Goal: Transaction & Acquisition: Obtain resource

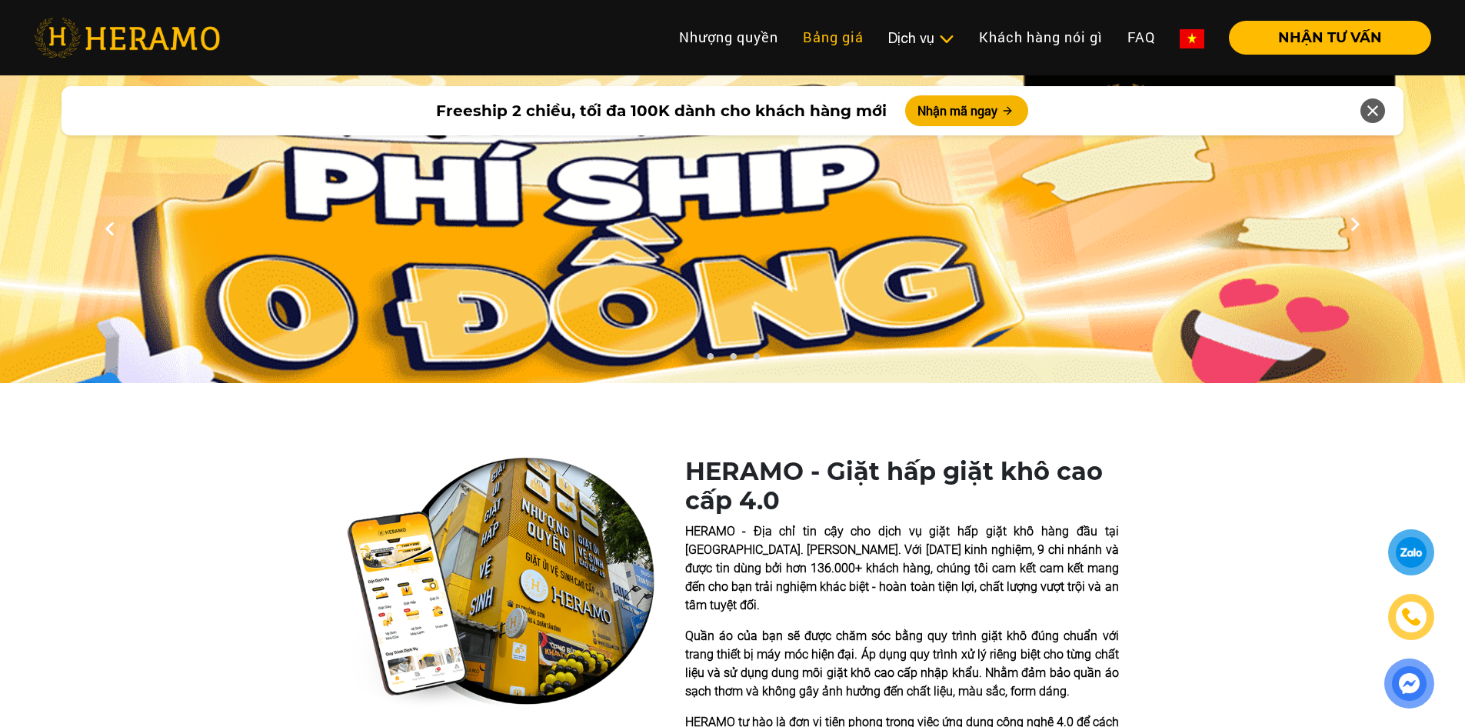
click at [835, 28] on link "Bảng giá" at bounding box center [833, 37] width 85 height 33
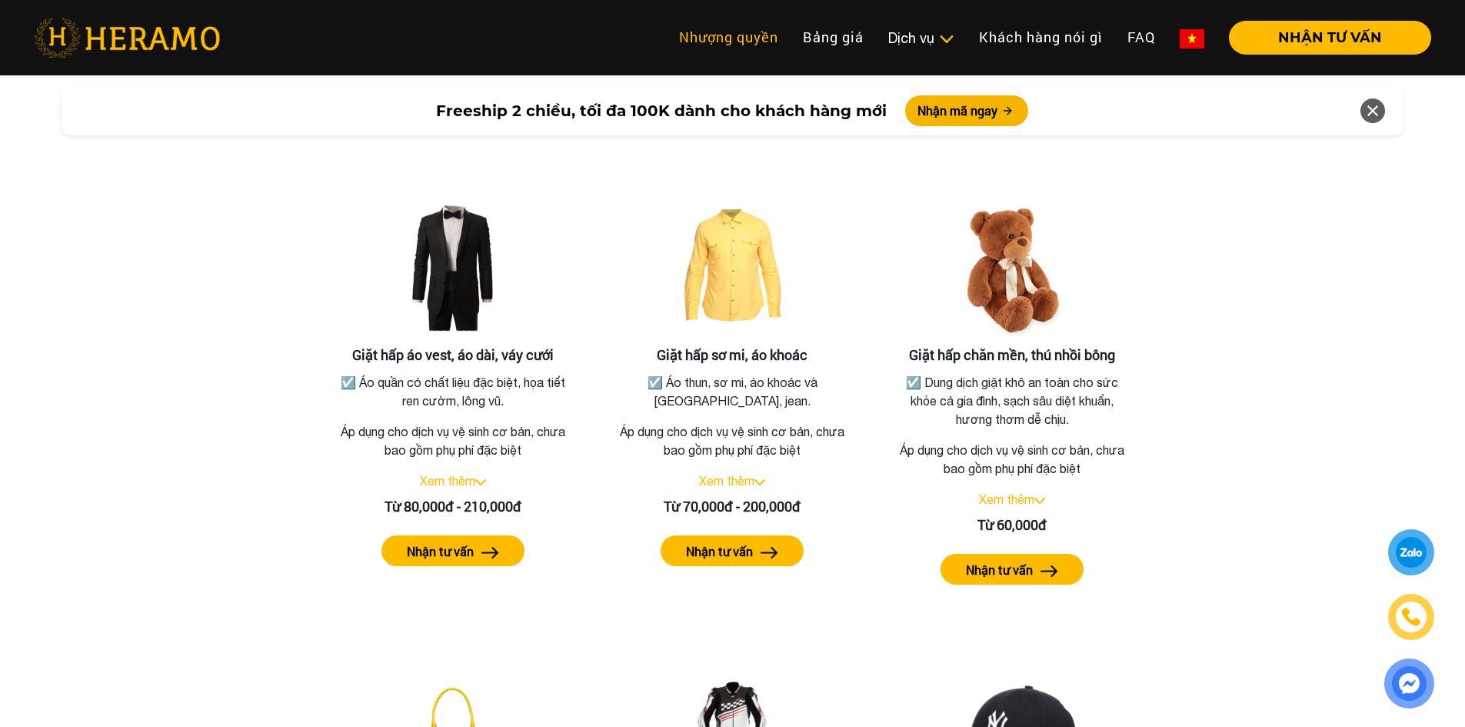
click at [730, 52] on link "Nhượng quyền" at bounding box center [729, 37] width 124 height 33
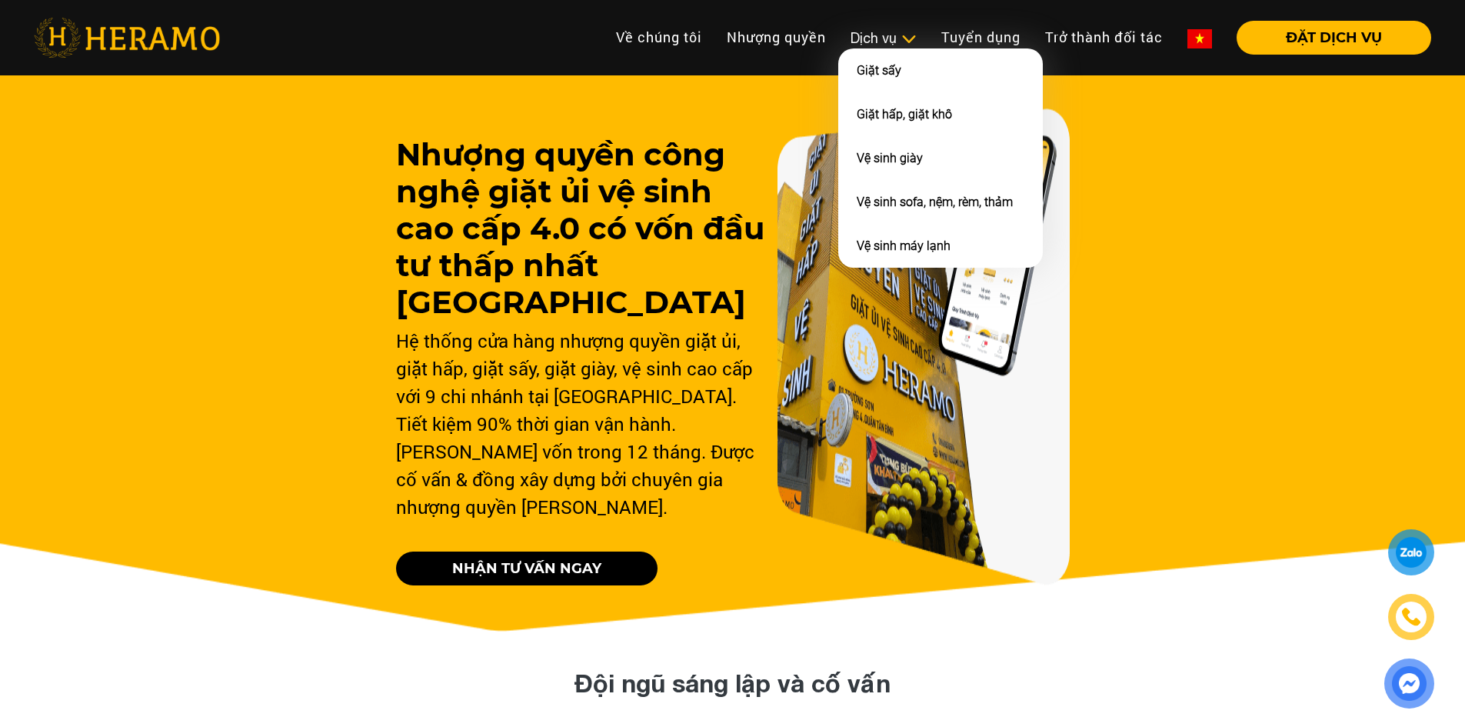
click at [845, 38] on div "Dịch vụ Giặt sấy Giặt hấp, giặt khô Vệ sinh giày Vệ sinh sofa, nệm, rèm, thảm V…" at bounding box center [883, 38] width 91 height 21
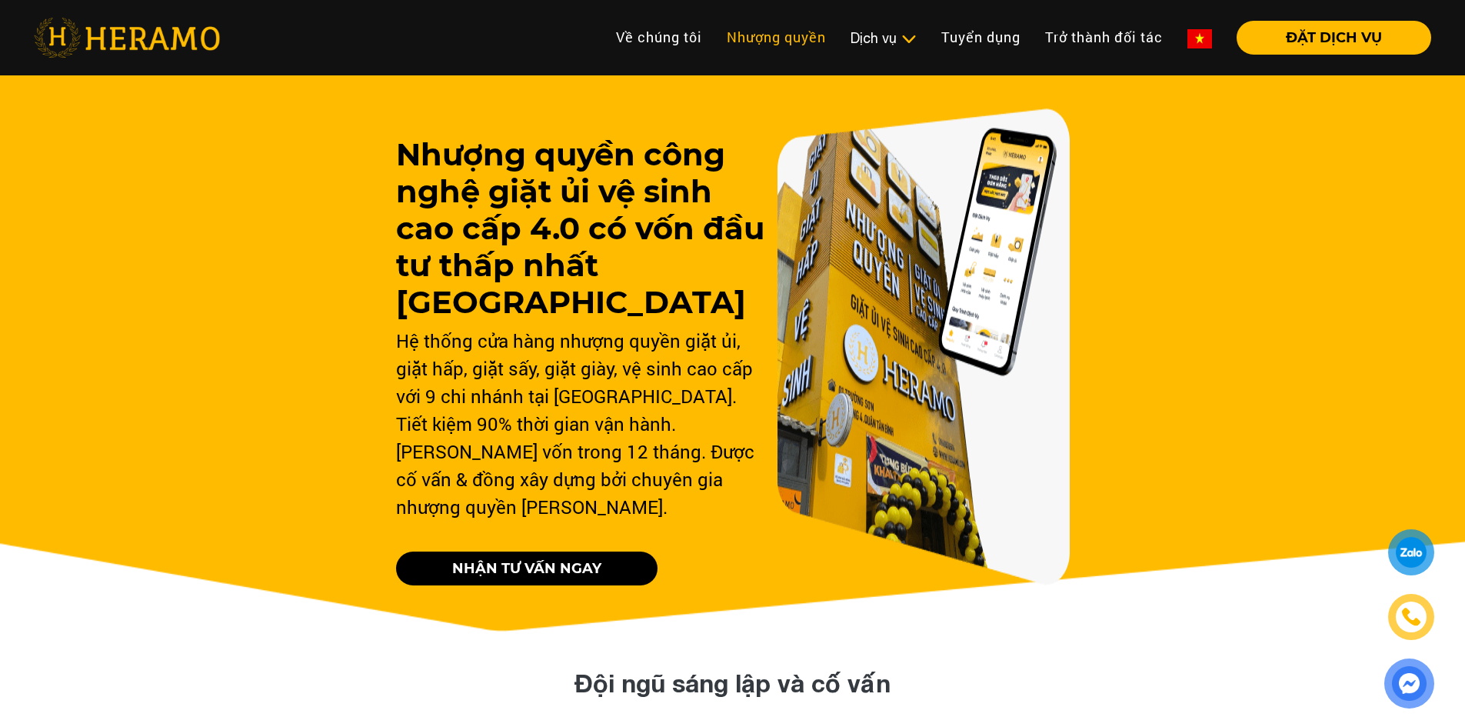
click at [722, 30] on link "Nhượng quyền" at bounding box center [777, 37] width 124 height 33
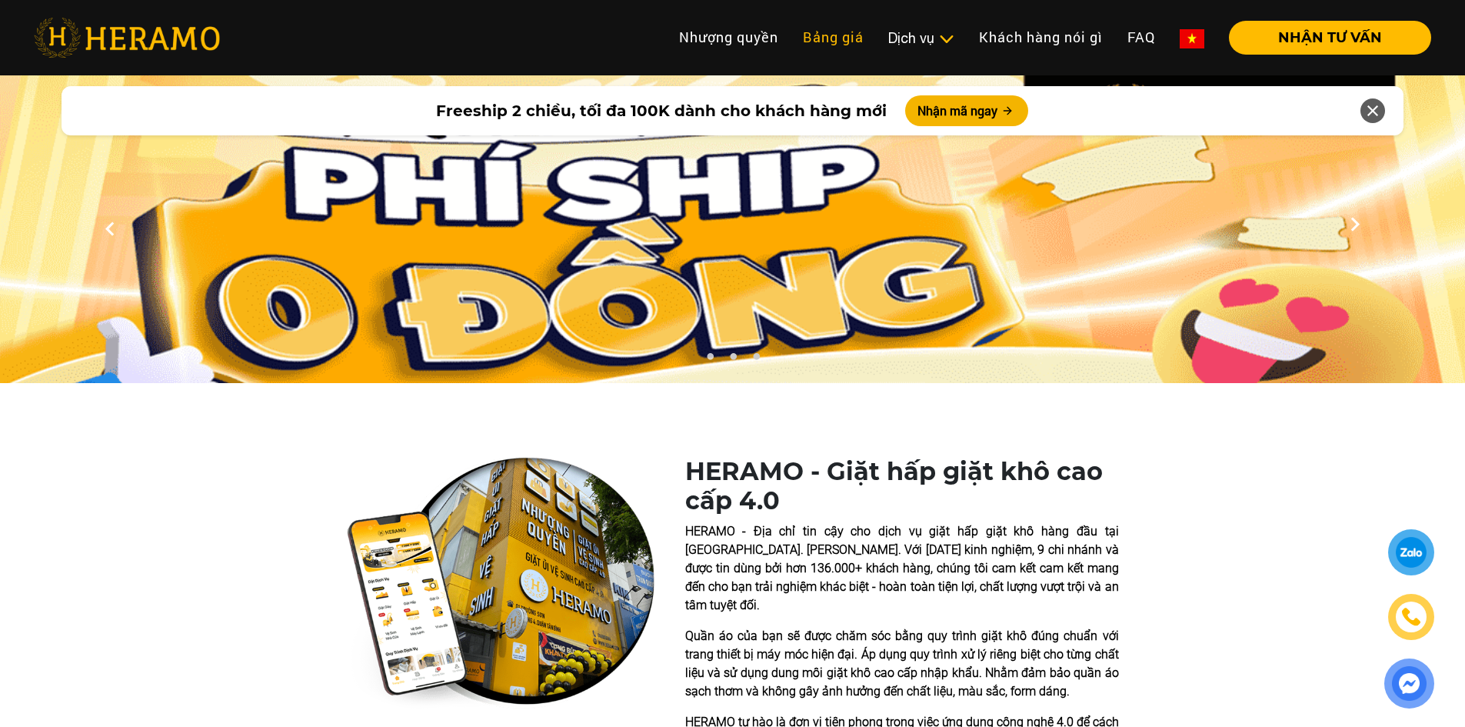
click at [832, 35] on link "Bảng giá" at bounding box center [833, 37] width 85 height 33
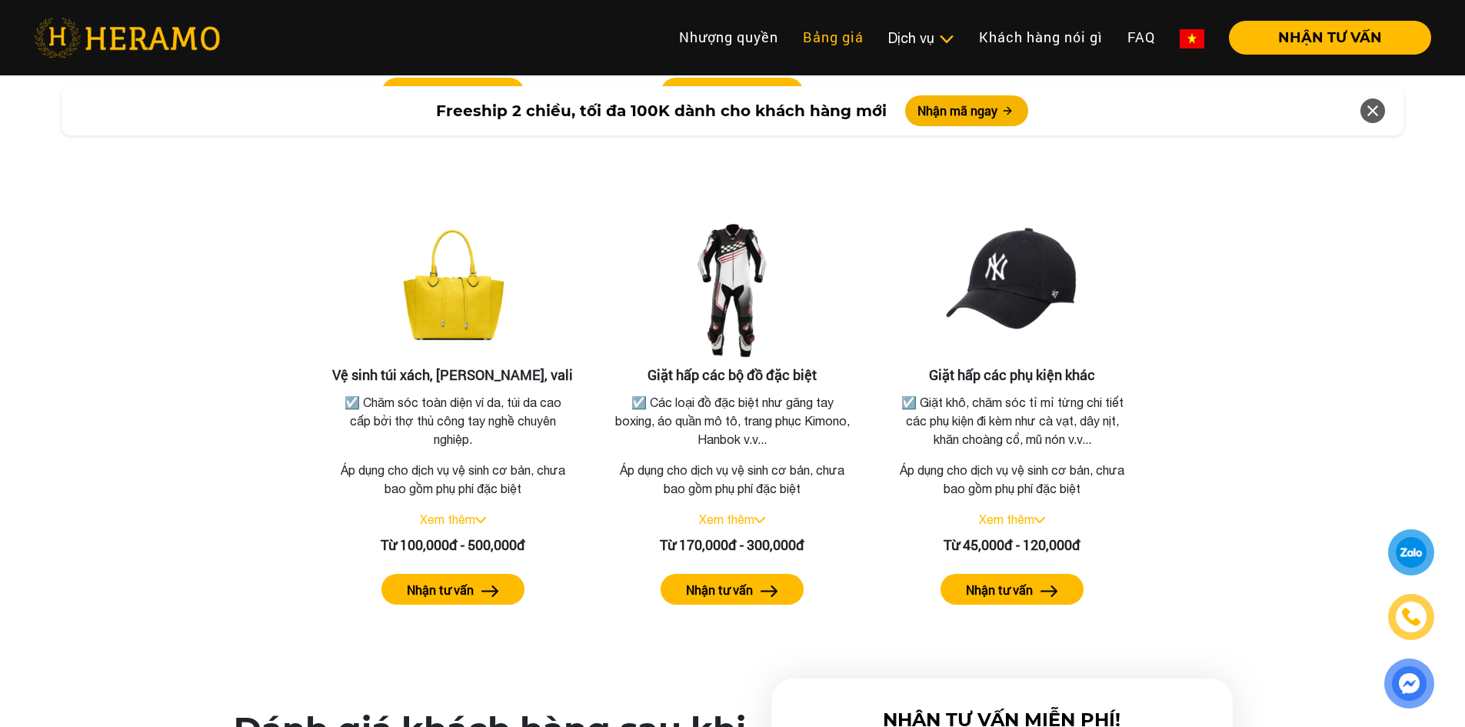
scroll to position [3222, 0]
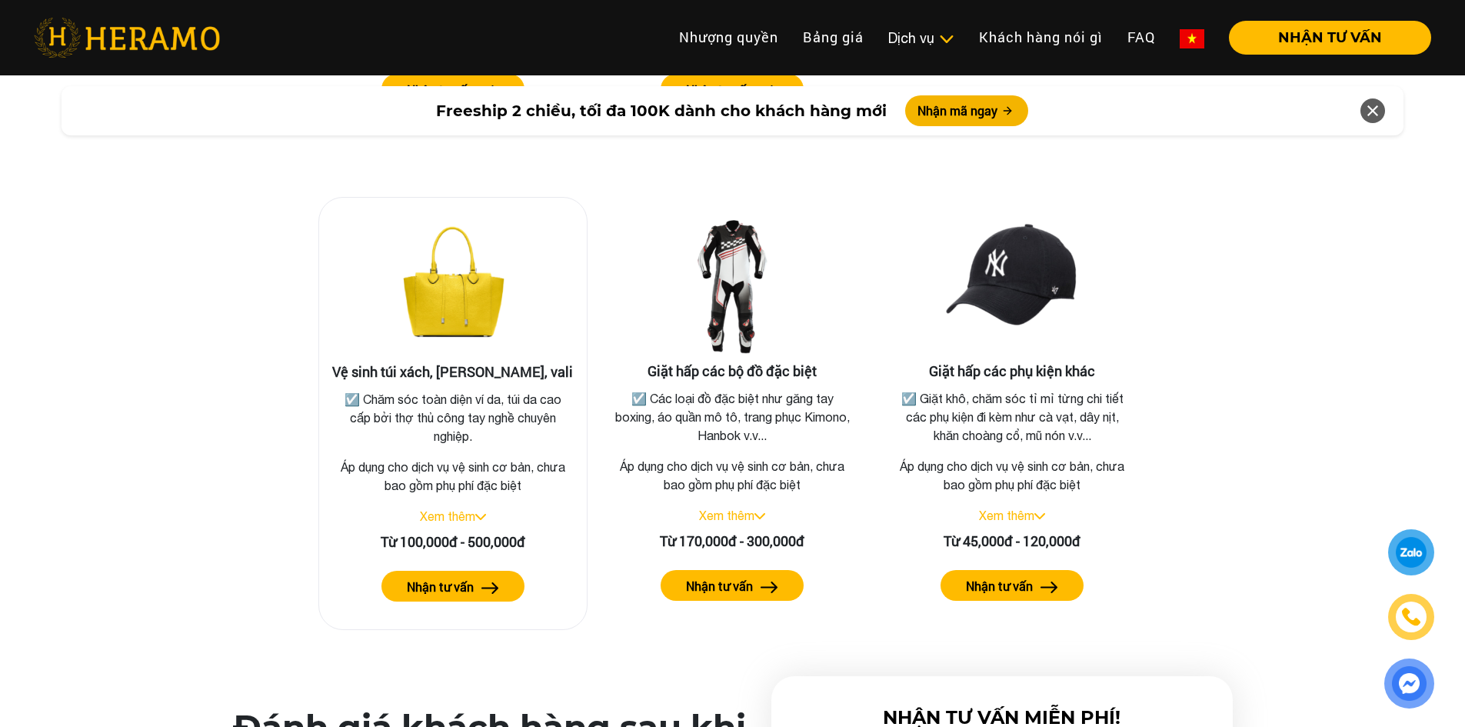
click at [457, 578] on label "Nhận tư vấn" at bounding box center [440, 587] width 67 height 18
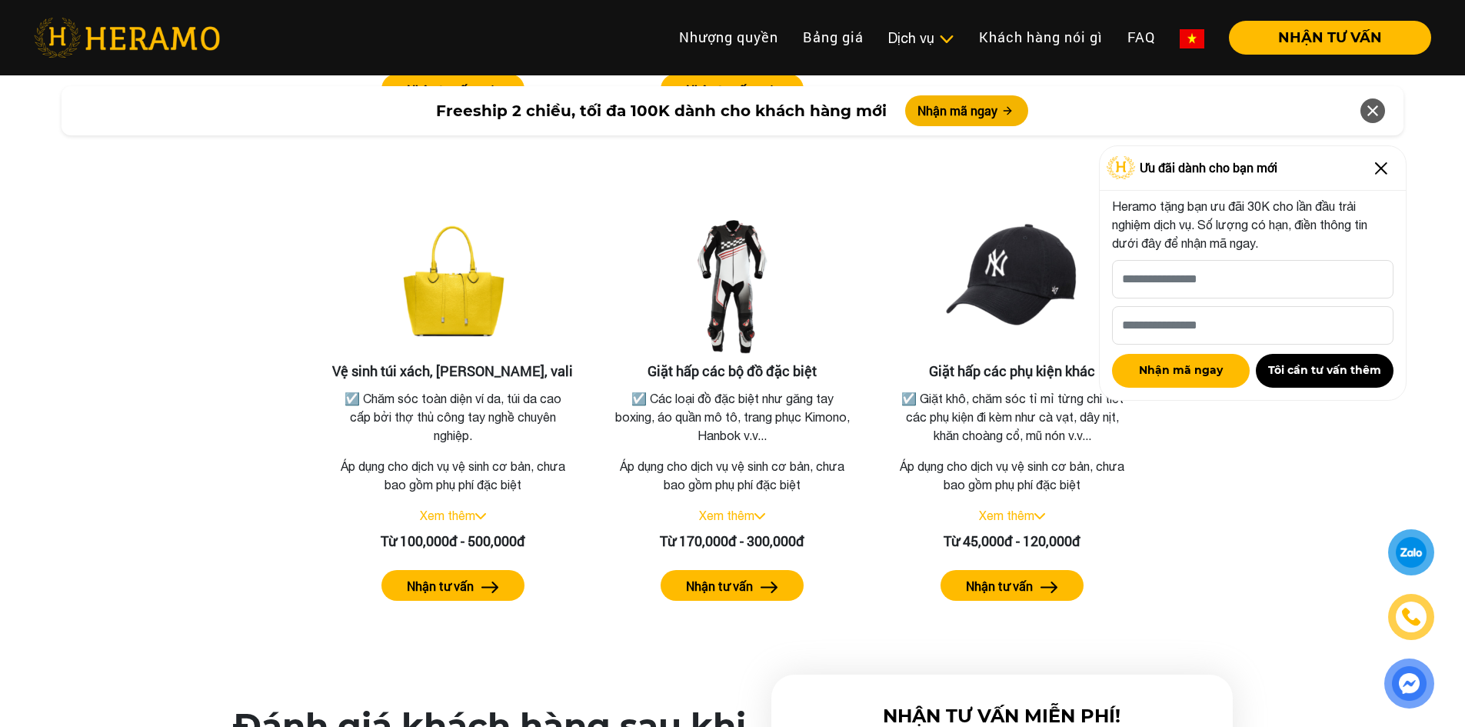
scroll to position [2760, 0]
